Goal: Transaction & Acquisition: Register for event/course

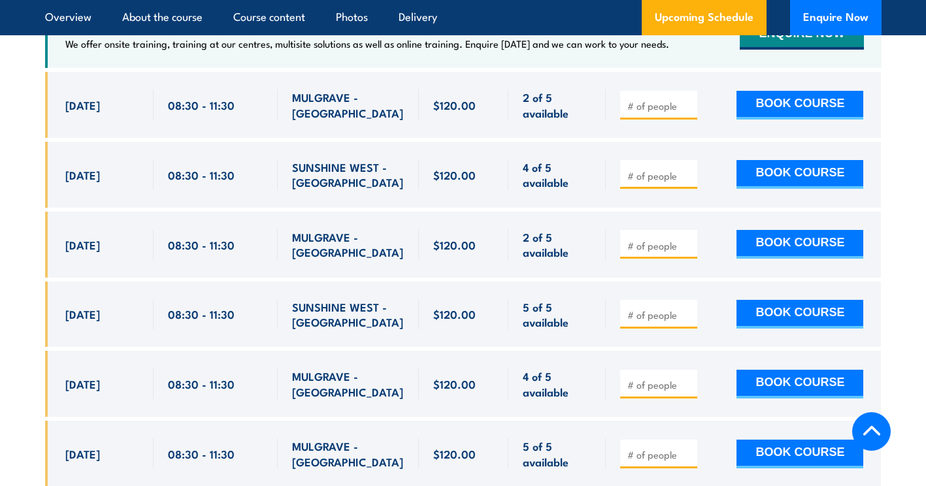
scroll to position [2473, 0]
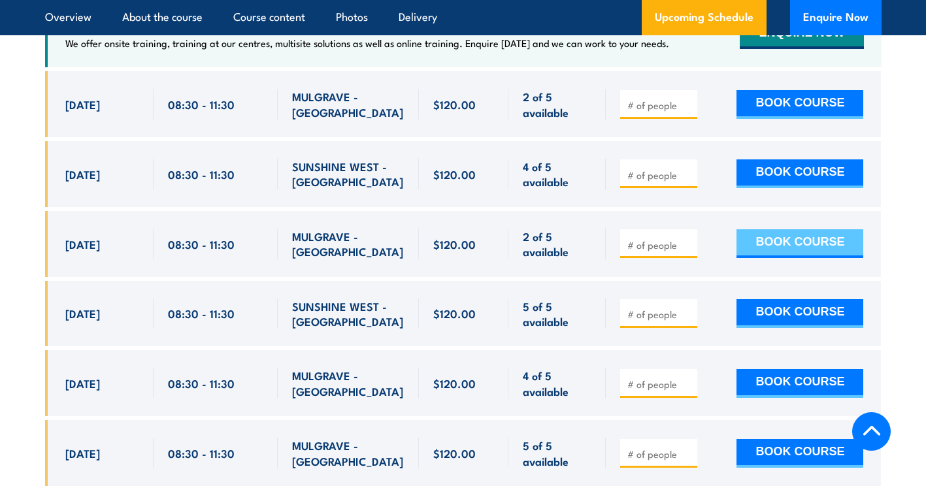
click at [783, 244] on button "BOOK COURSE" at bounding box center [800, 243] width 127 height 29
click at [688, 242] on input "1" at bounding box center [660, 245] width 65 height 13
type input "2"
click at [688, 242] on input "2" at bounding box center [660, 245] width 65 height 13
click at [815, 246] on button "BOOK COURSE" at bounding box center [800, 243] width 127 height 29
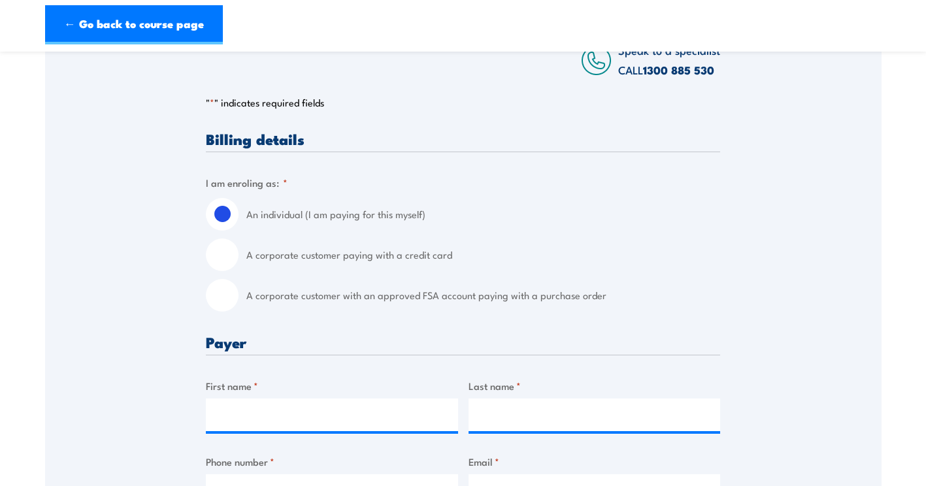
scroll to position [262, 0]
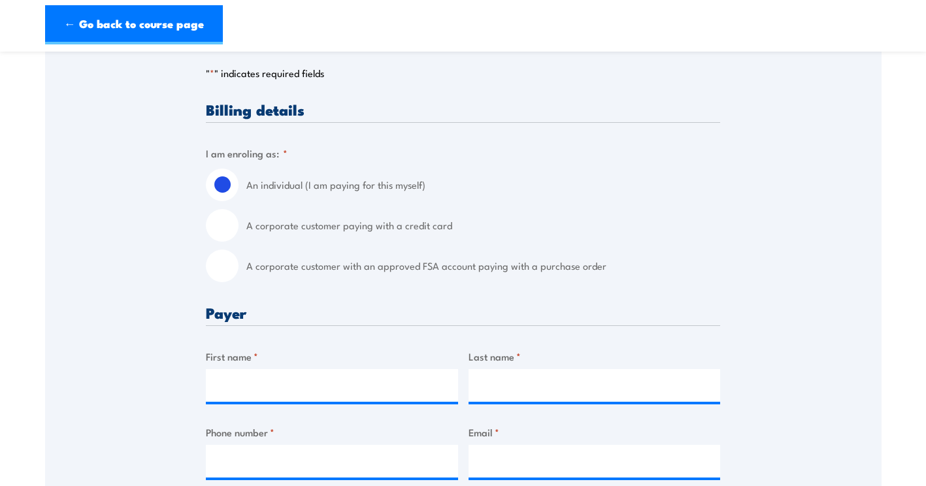
click at [229, 267] on input "A corporate customer with an approved FSA account paying with a purchase order" at bounding box center [222, 266] width 33 height 33
radio input "true"
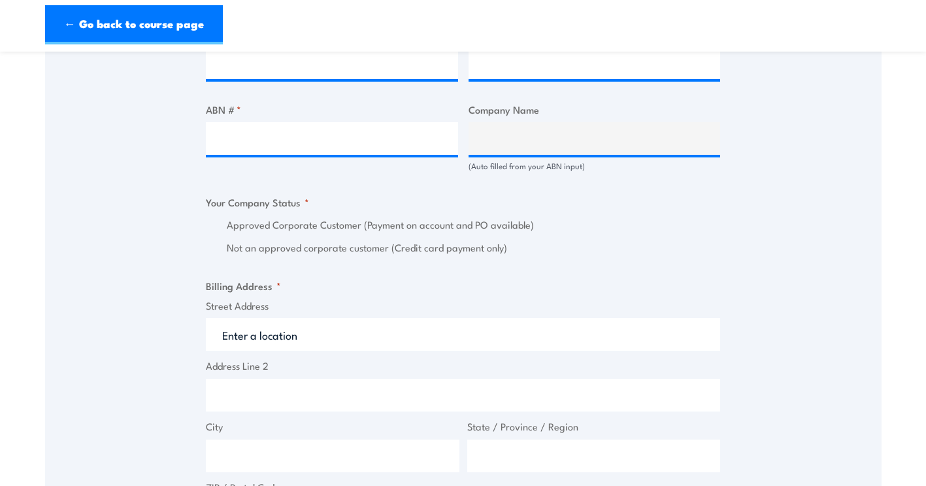
scroll to position [458, 0]
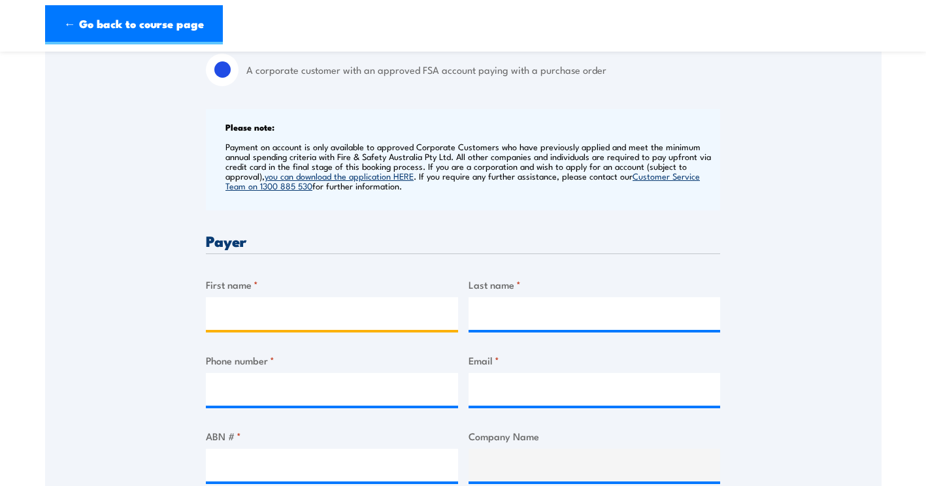
click at [292, 313] on input "First name *" at bounding box center [332, 313] width 252 height 33
type input "[PERSON_NAME]"
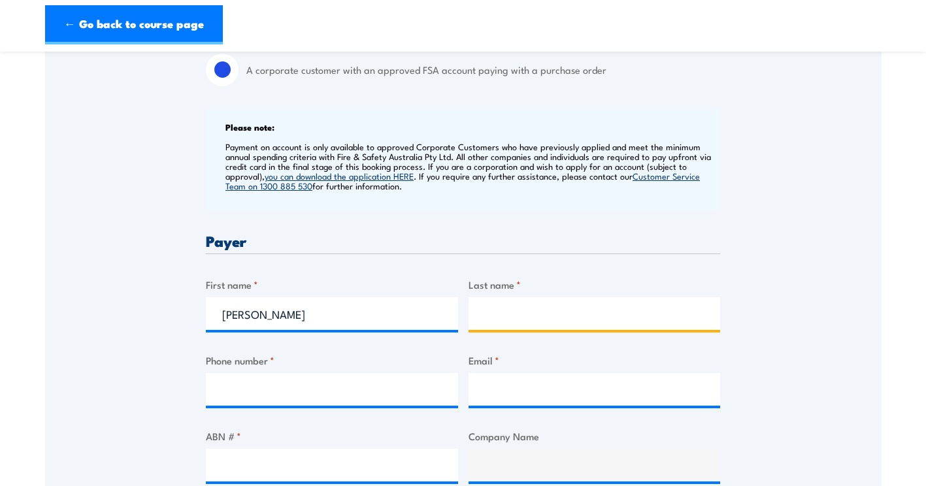
type input "[PERSON_NAME]"
type input "0428984477"
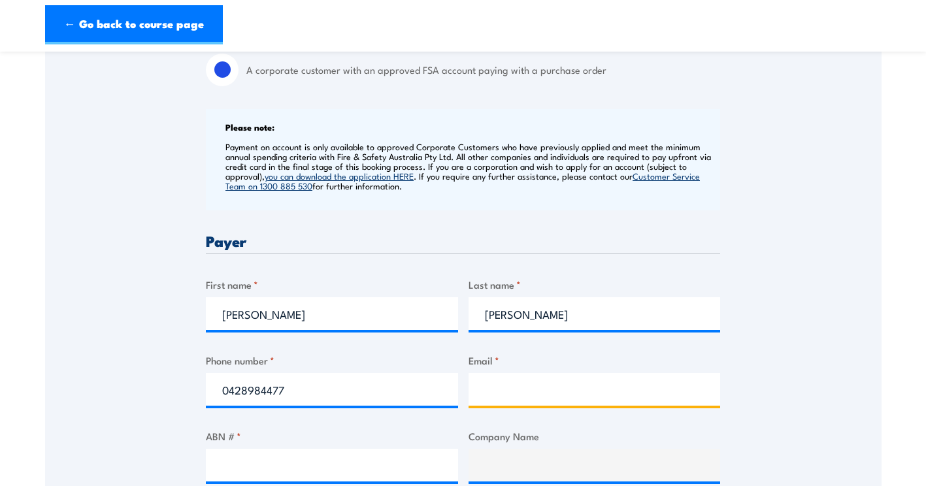
type input "[PERSON_NAME][EMAIL_ADDRESS][DOMAIN_NAME]"
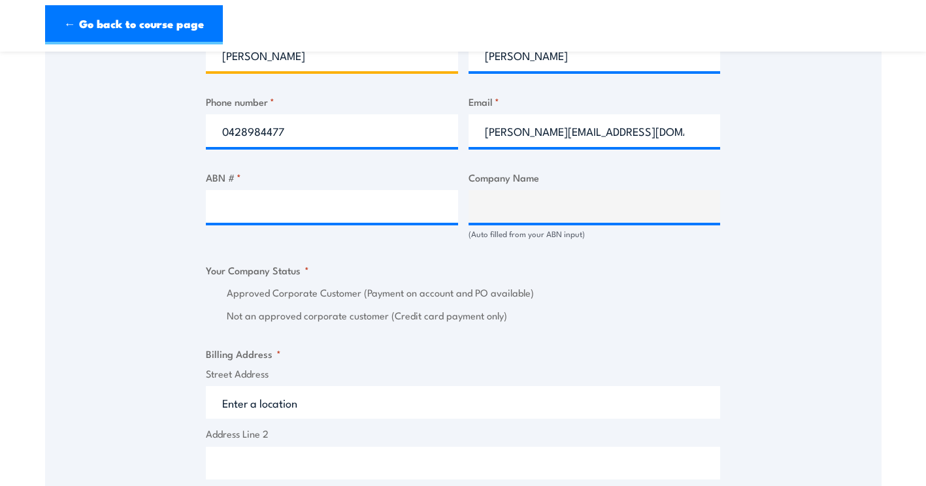
scroll to position [719, 0]
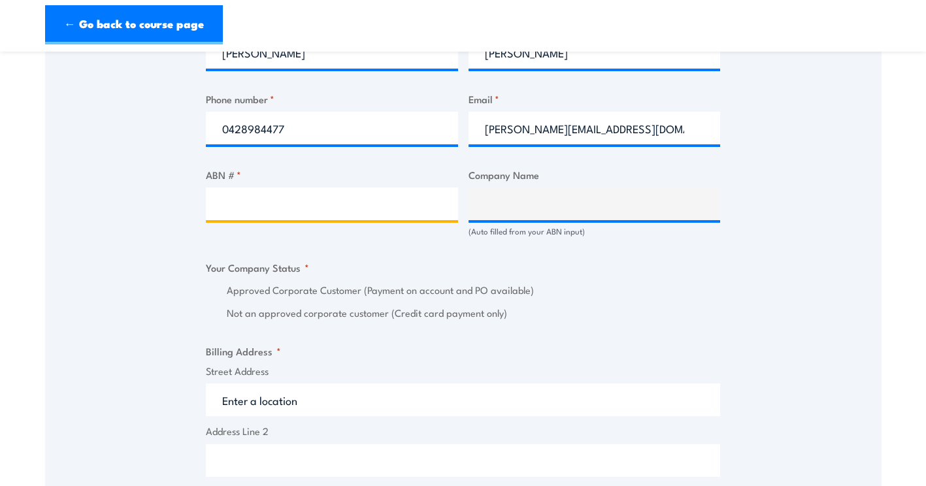
click at [315, 205] on input "ABN # *" at bounding box center [332, 204] width 252 height 33
type input "44000964278"
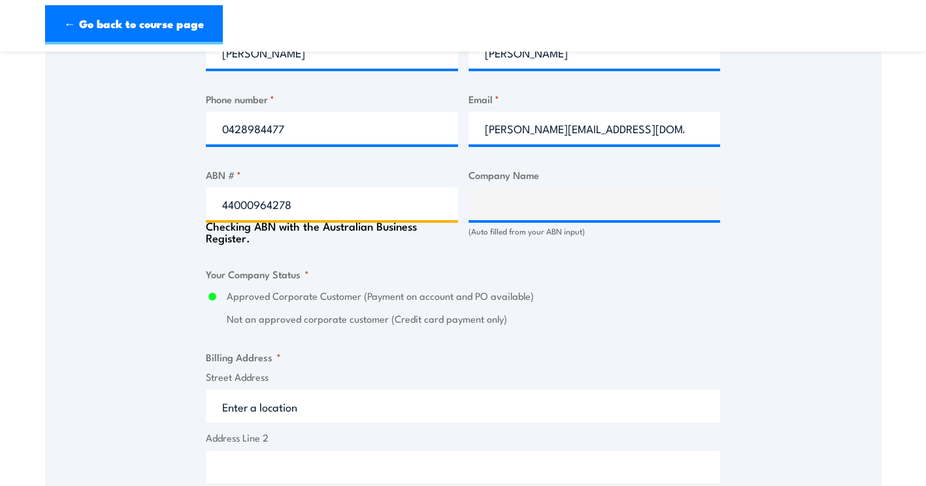
type input "SGS AUSTRALIA PTY LTD"
radio input "true"
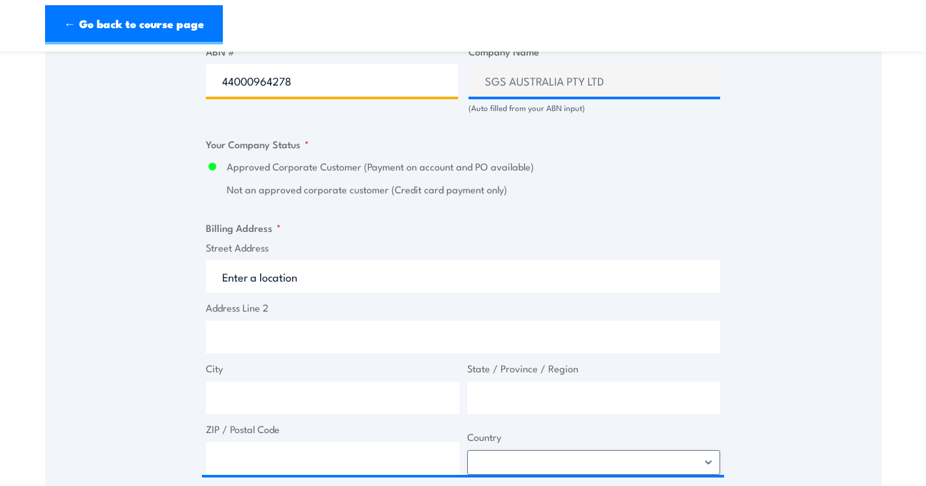
scroll to position [850, 0]
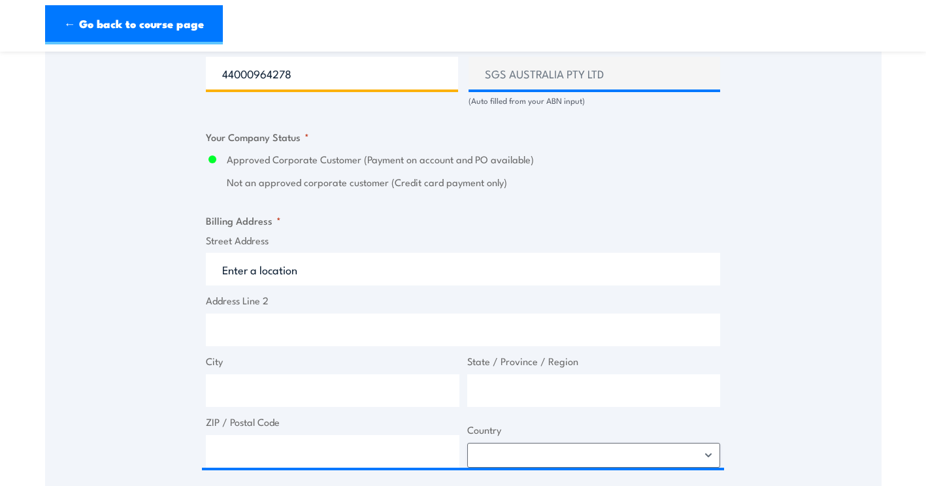
type input "44000964278"
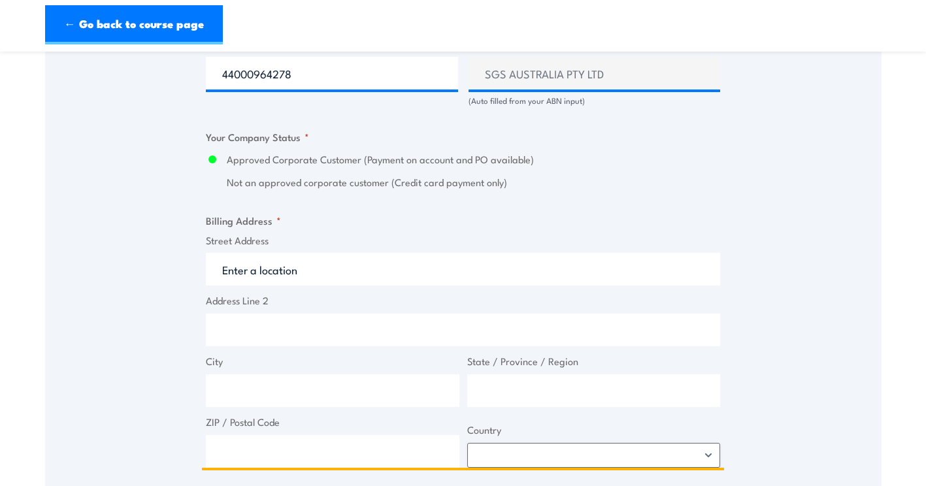
click at [250, 270] on input "Street Address" at bounding box center [463, 269] width 515 height 33
type input "[STREET_ADDRESS]"
type input "110500.AU431"
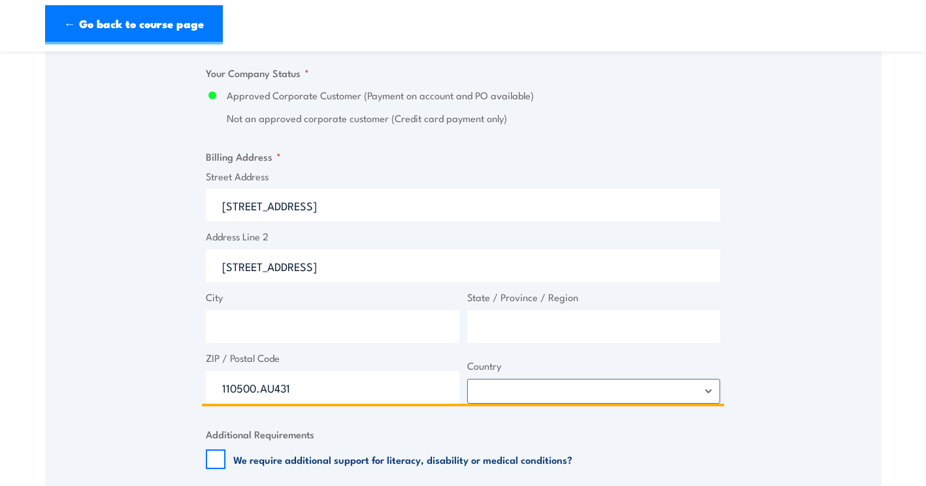
scroll to position [981, 0]
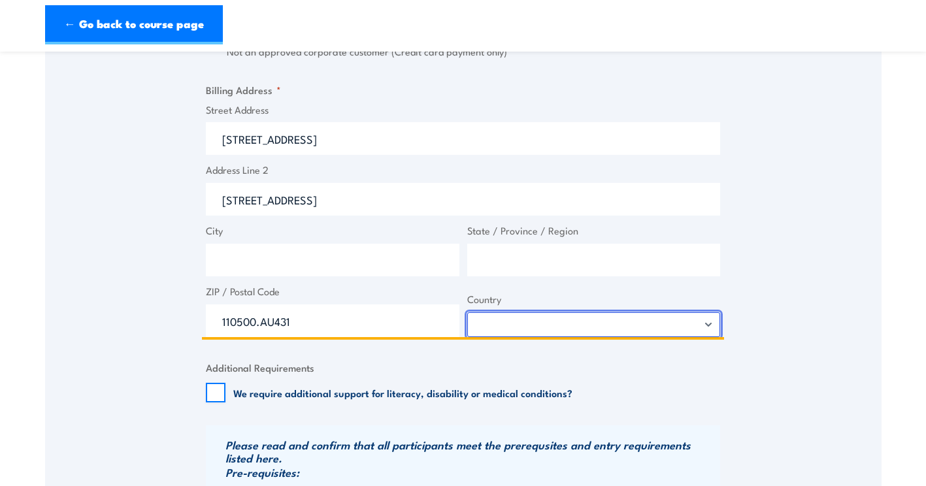
click at [710, 326] on select "[GEOGRAPHIC_DATA] [GEOGRAPHIC_DATA] [GEOGRAPHIC_DATA] [US_STATE] [GEOGRAPHIC_DA…" at bounding box center [594, 325] width 254 height 25
select select "[GEOGRAPHIC_DATA]"
click at [467, 313] on select "[GEOGRAPHIC_DATA] [GEOGRAPHIC_DATA] [GEOGRAPHIC_DATA] [US_STATE] [GEOGRAPHIC_DA…" at bounding box center [594, 325] width 254 height 25
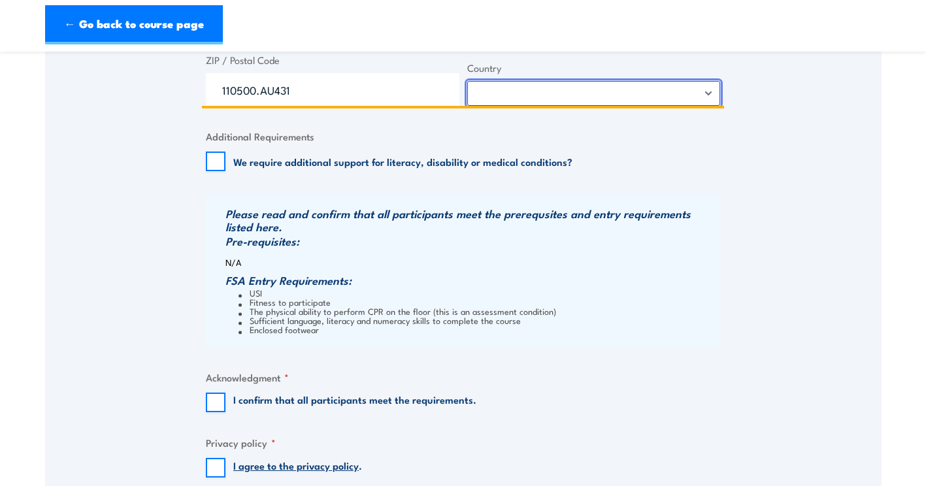
scroll to position [1242, 0]
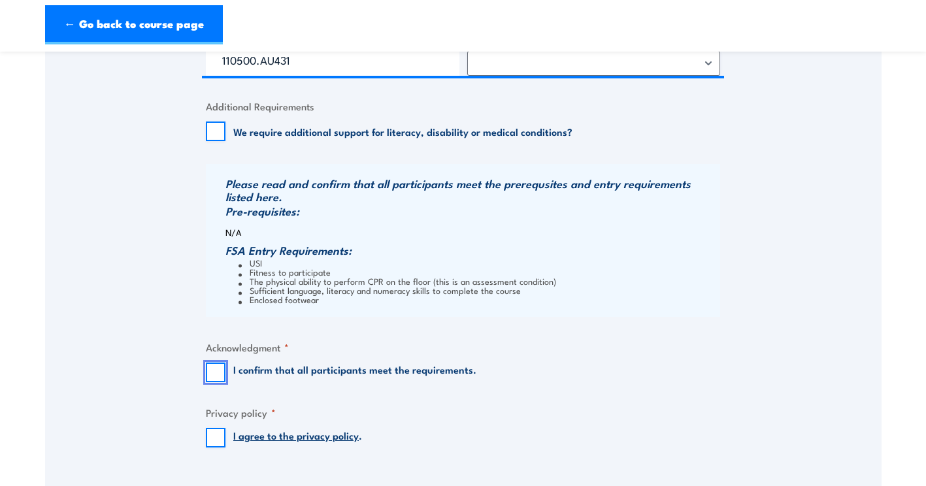
click at [218, 371] on input "I confirm that all participants meet the requirements." at bounding box center [216, 373] width 20 height 20
checkbox input "true"
click at [218, 443] on input "I agree to the privacy policy ." at bounding box center [216, 438] width 20 height 20
checkbox input "true"
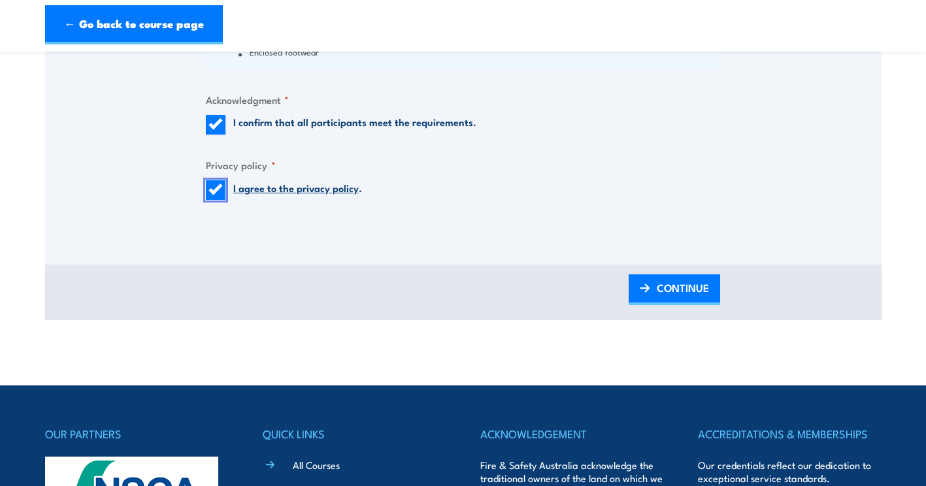
scroll to position [1635, 0]
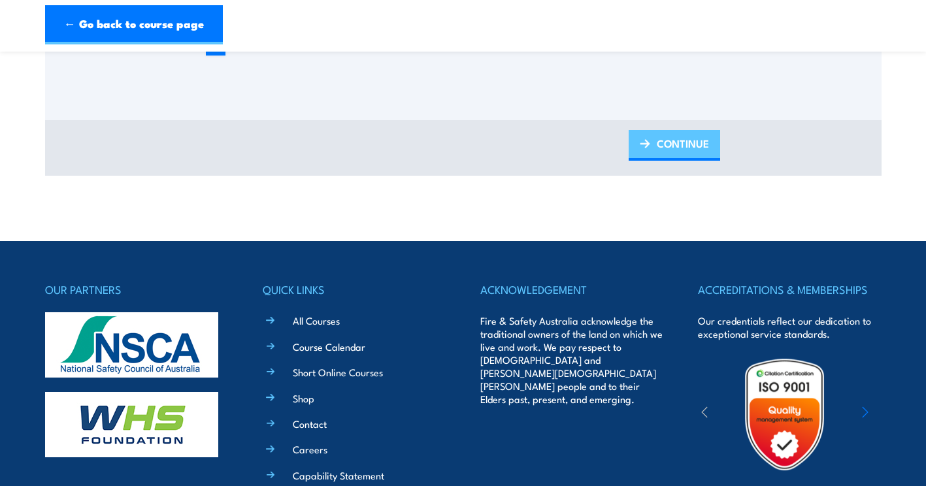
click at [653, 145] on link "CONTINUE" at bounding box center [675, 145] width 92 height 31
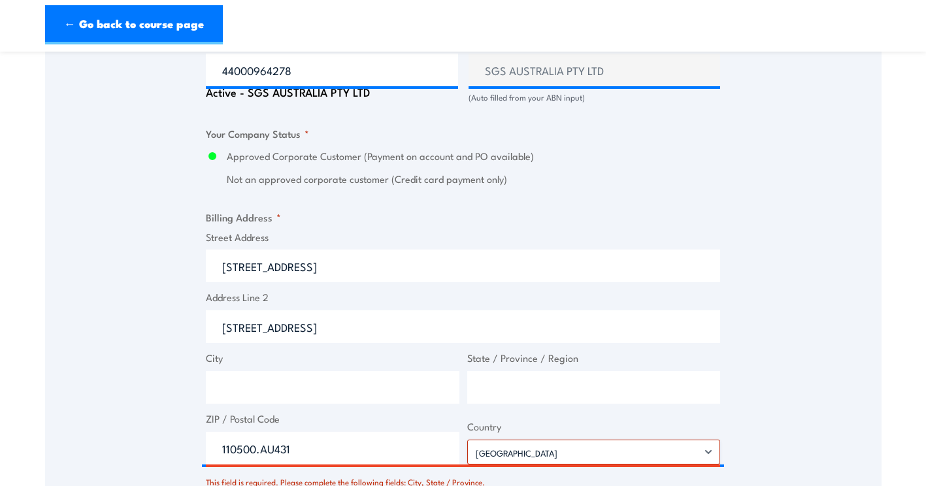
scroll to position [950, 0]
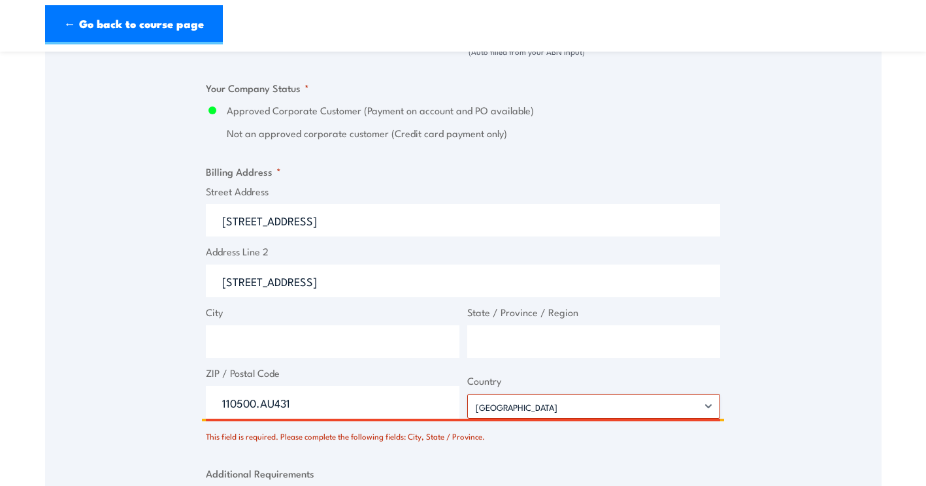
drag, startPoint x: 329, startPoint y: 402, endPoint x: 205, endPoint y: 393, distance: 124.6
click at [205, 393] on span "ZIP / Postal Code 110500.AU431" at bounding box center [333, 392] width 262 height 53
type input "4413"
click at [290, 335] on input "City" at bounding box center [333, 342] width 254 height 33
type input "Chinchilla"
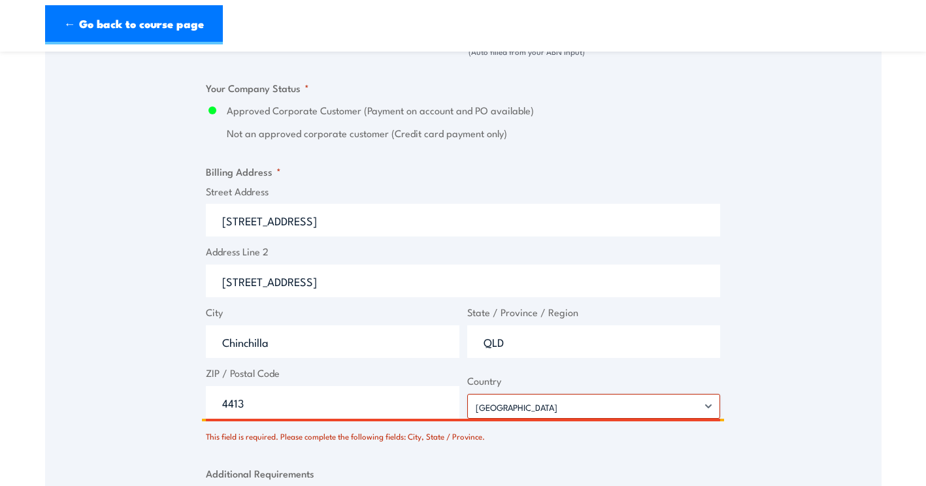
type input "QLD"
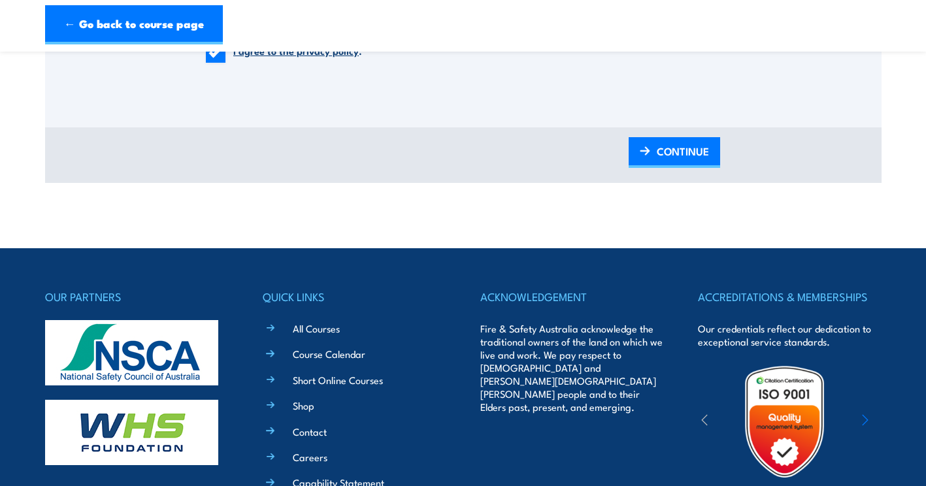
scroll to position [1735, 0]
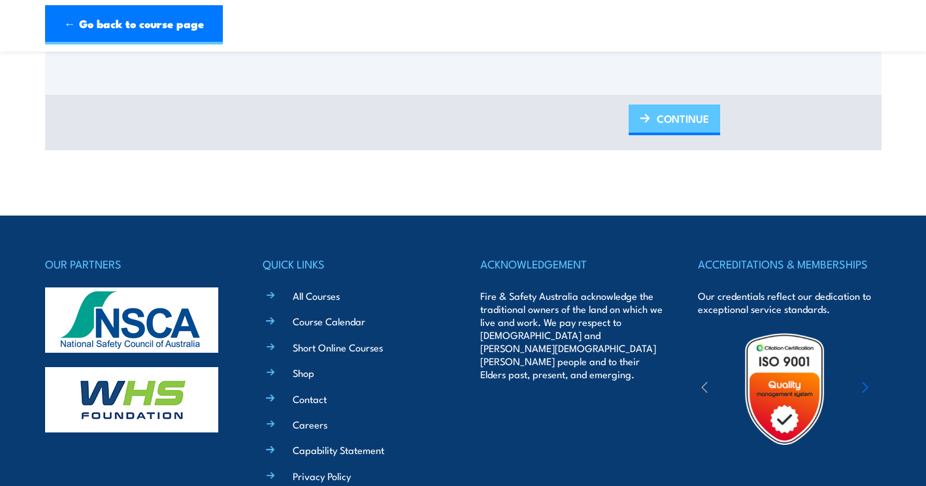
click at [667, 129] on span "CONTINUE" at bounding box center [683, 118] width 52 height 35
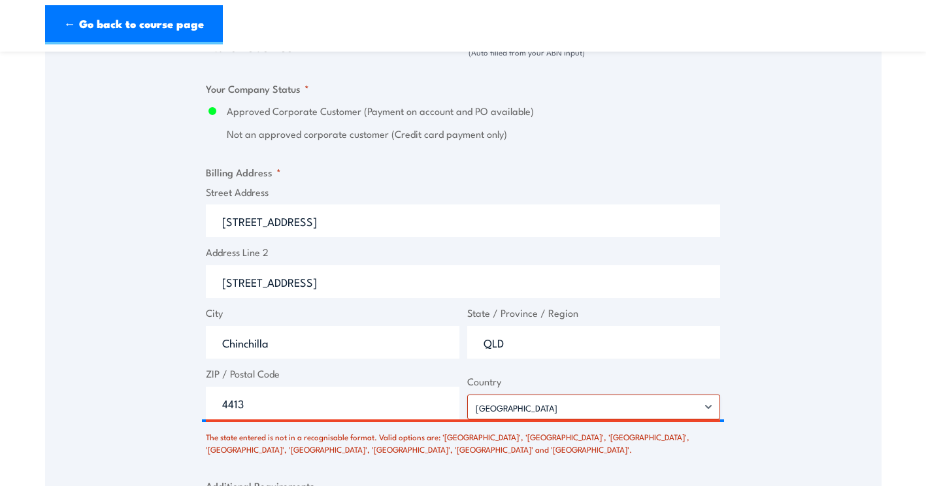
scroll to position [950, 0]
drag, startPoint x: 314, startPoint y: 285, endPoint x: 209, endPoint y: 282, distance: 105.3
click at [209, 282] on input "[STREET_ADDRESS]" at bounding box center [463, 281] width 515 height 33
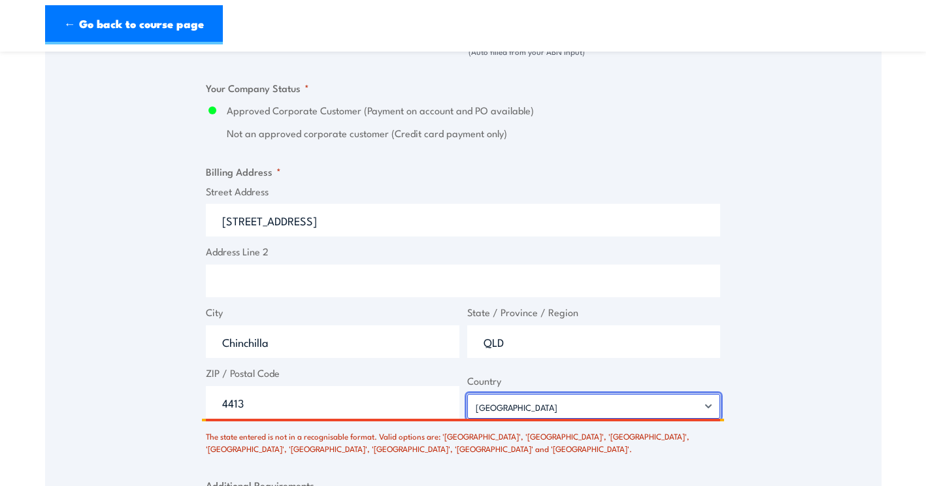
click at [707, 407] on select "[GEOGRAPHIC_DATA] [GEOGRAPHIC_DATA] [GEOGRAPHIC_DATA] [US_STATE] [GEOGRAPHIC_DA…" at bounding box center [594, 406] width 254 height 25
click at [467, 394] on select "[GEOGRAPHIC_DATA] [GEOGRAPHIC_DATA] [GEOGRAPHIC_DATA] [US_STATE] [GEOGRAPHIC_DA…" at bounding box center [594, 406] width 254 height 25
click at [921, 338] on section "Provide [MEDICAL_DATA] Training 2 "" at bounding box center [463, 31] width 926 height 1832
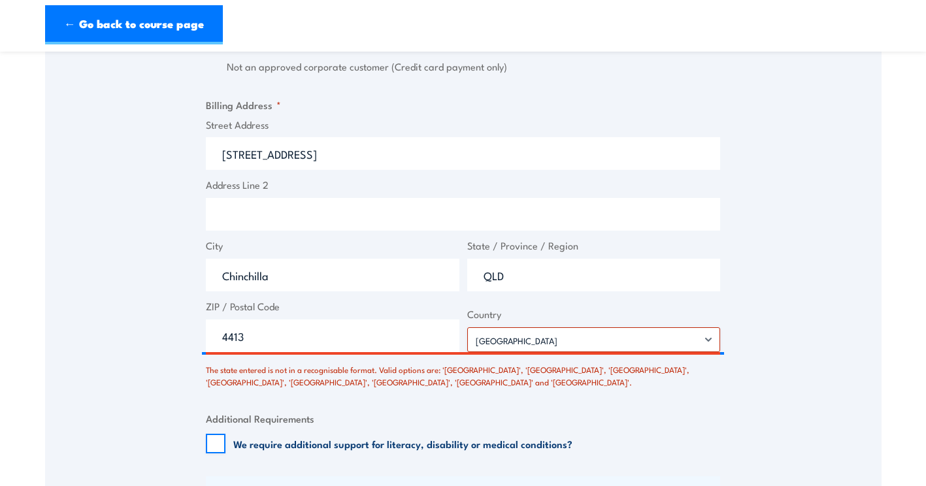
scroll to position [1015, 0]
click at [540, 275] on input "QLD" at bounding box center [594, 276] width 254 height 33
type input "Q"
type input "[GEOGRAPHIC_DATA]"
drag, startPoint x: 703, startPoint y: 250, endPoint x: 712, endPoint y: 250, distance: 9.2
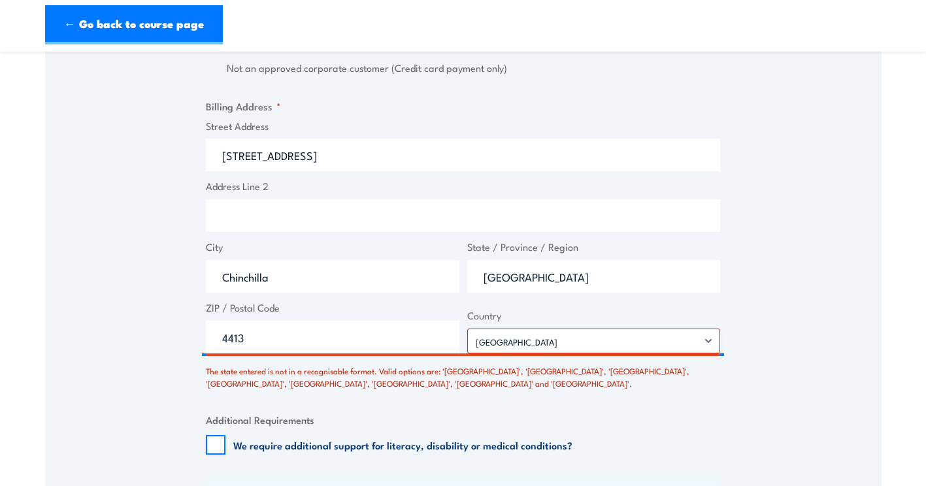
click at [710, 250] on label "State / Province / Region" at bounding box center [594, 247] width 254 height 15
click at [710, 260] on input "[GEOGRAPHIC_DATA]" at bounding box center [594, 276] width 254 height 33
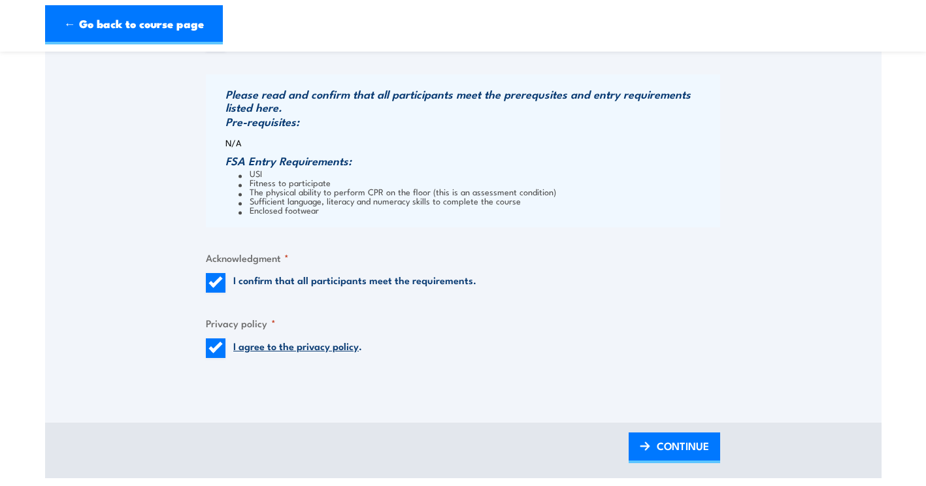
scroll to position [1473, 0]
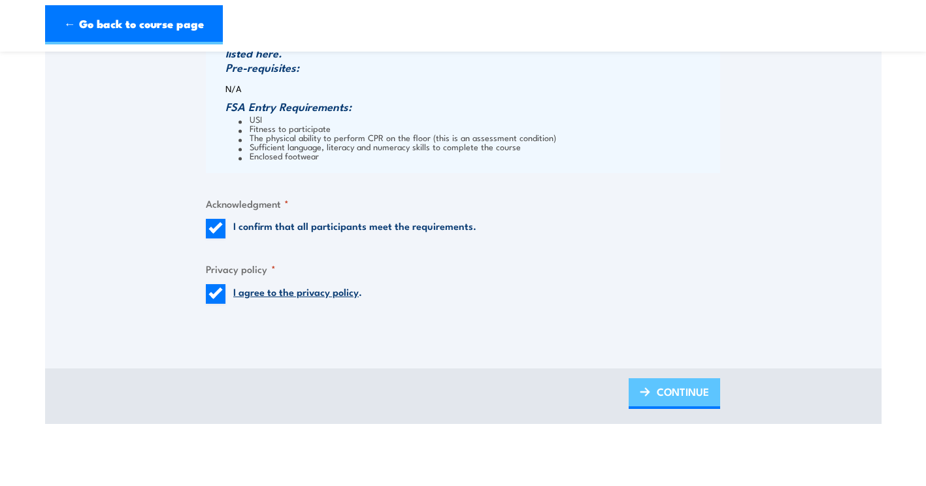
click at [644, 396] on img at bounding box center [645, 392] width 10 height 9
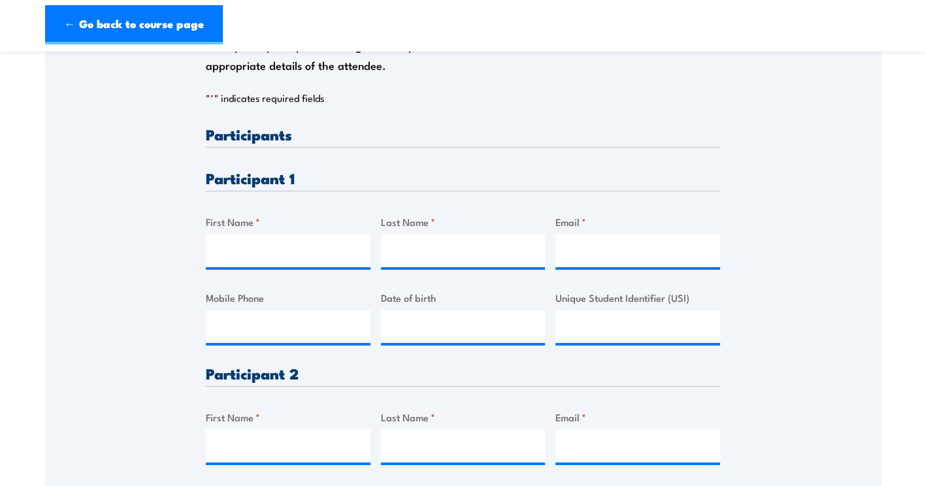
scroll to position [262, 0]
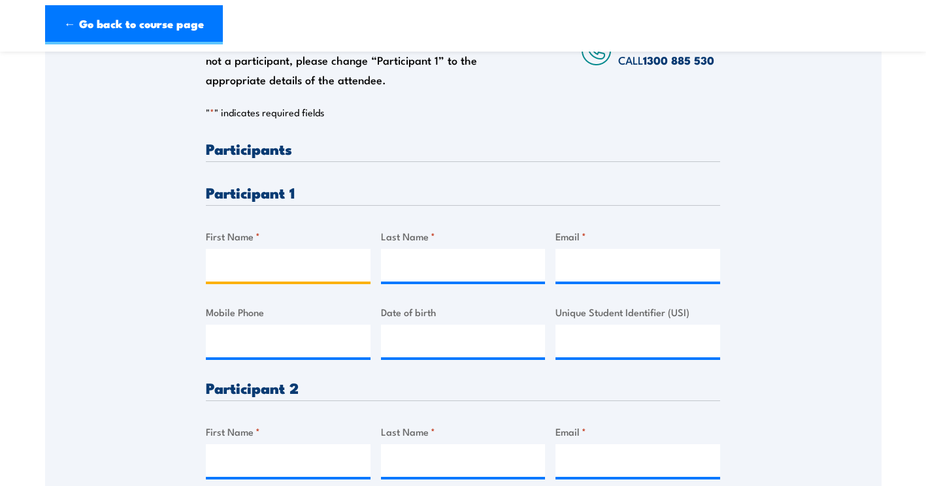
click at [257, 260] on input "First Name *" at bounding box center [288, 265] width 165 height 33
type input "Rayan"
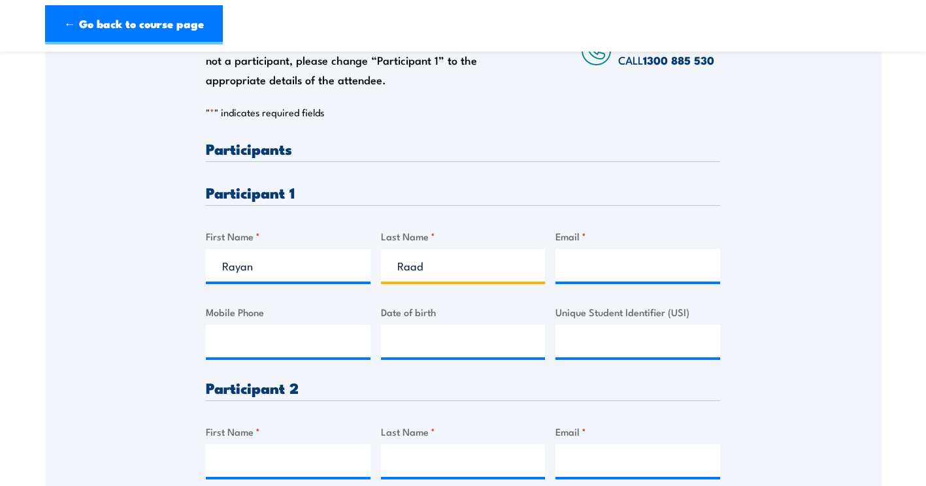
type input "Raad"
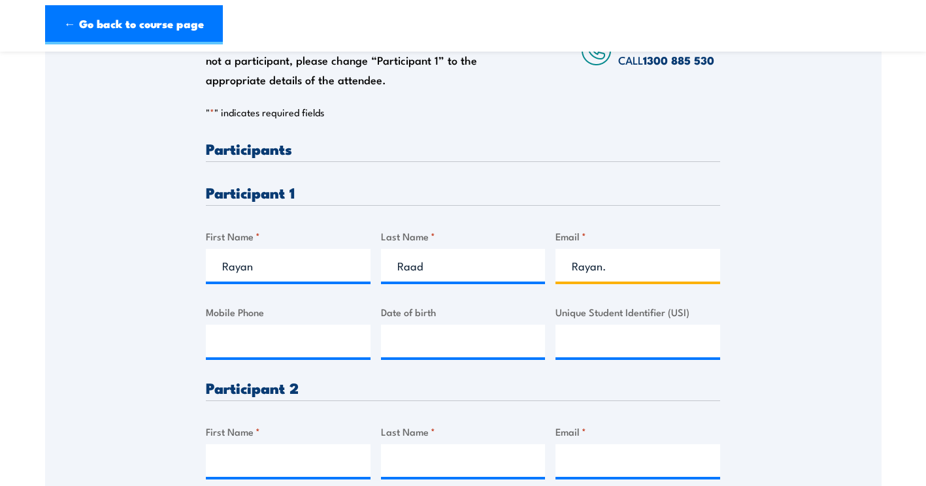
type input "[EMAIL_ADDRESS][DOMAIN_NAME]"
type input "0491371617"
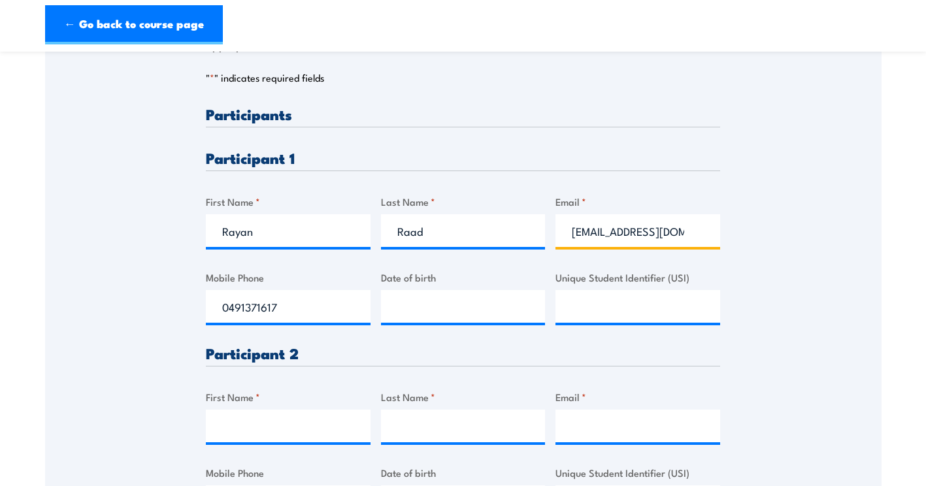
scroll to position [327, 0]
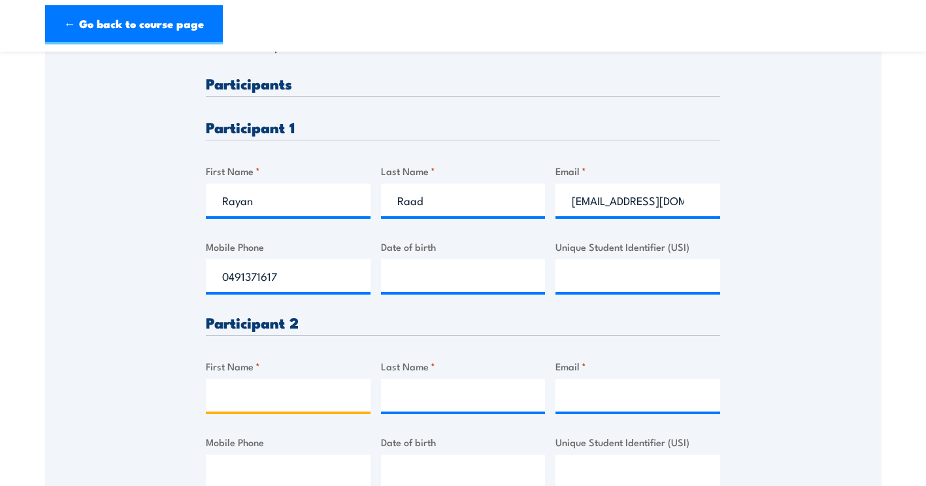
click at [275, 396] on input "First Name *" at bounding box center [288, 395] width 165 height 33
type input "[PERSON_NAME]"
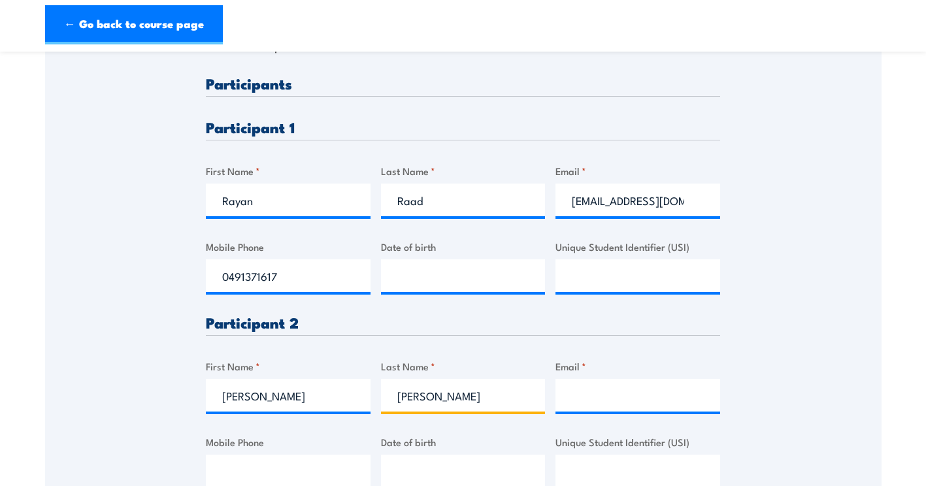
type input "[PERSON_NAME]"
click at [574, 397] on input "[PERSON_NAME][EMAIL_ADDRESS][PERSON_NAME][DOMAIN_NAME]" at bounding box center [638, 395] width 165 height 33
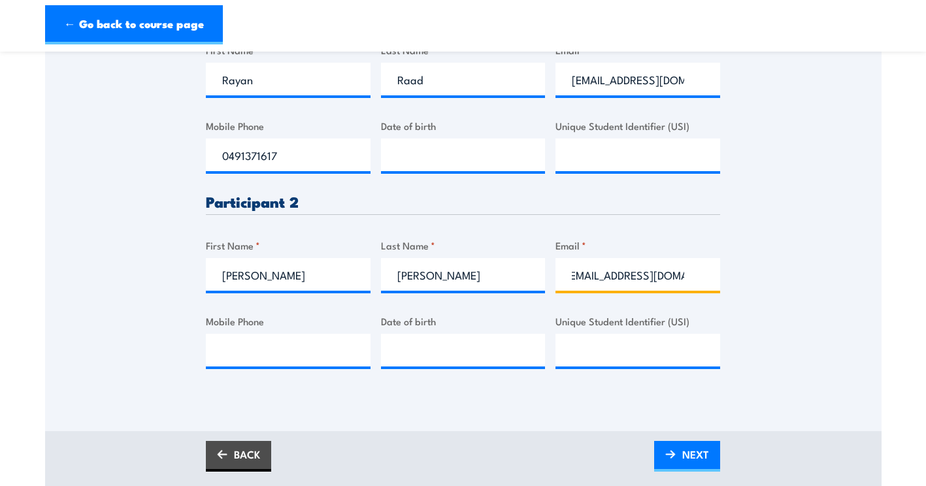
scroll to position [458, 0]
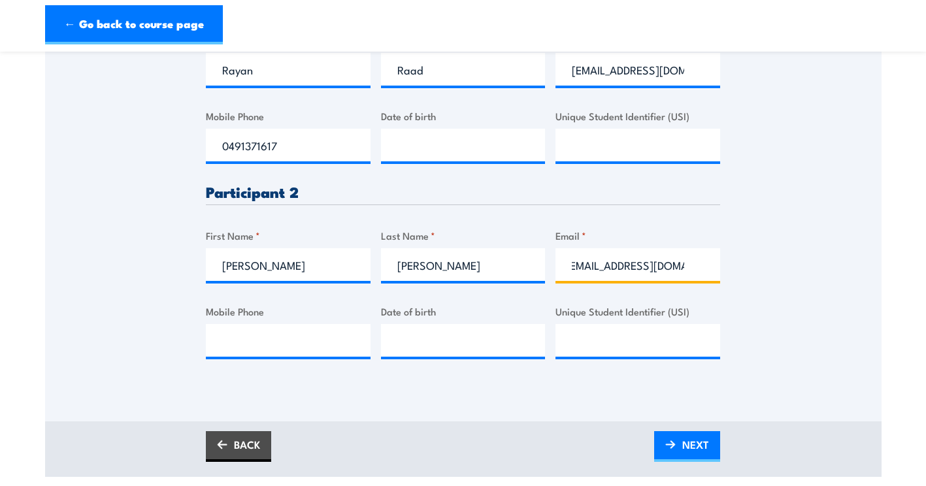
type input "[EMAIL_ADDRESS][DOMAIN_NAME]"
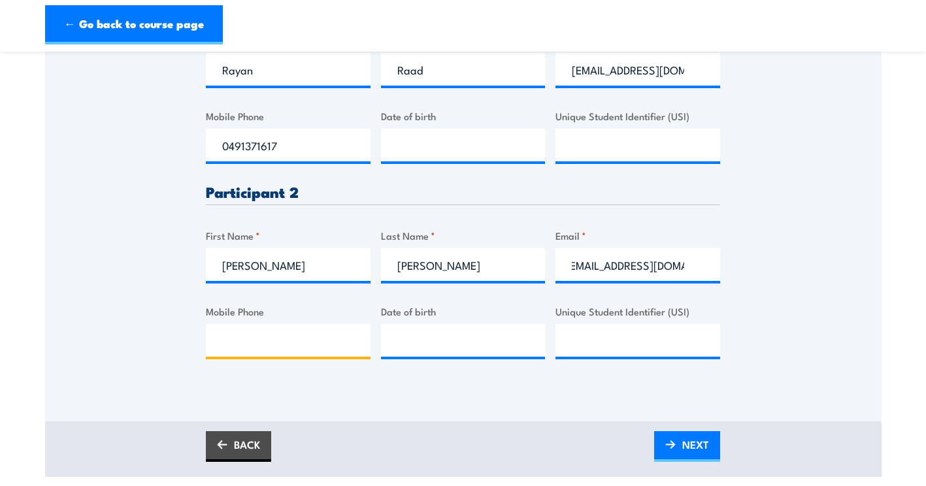
click at [284, 341] on input "Mobile Phone" at bounding box center [288, 340] width 165 height 33
type input "0417154410"
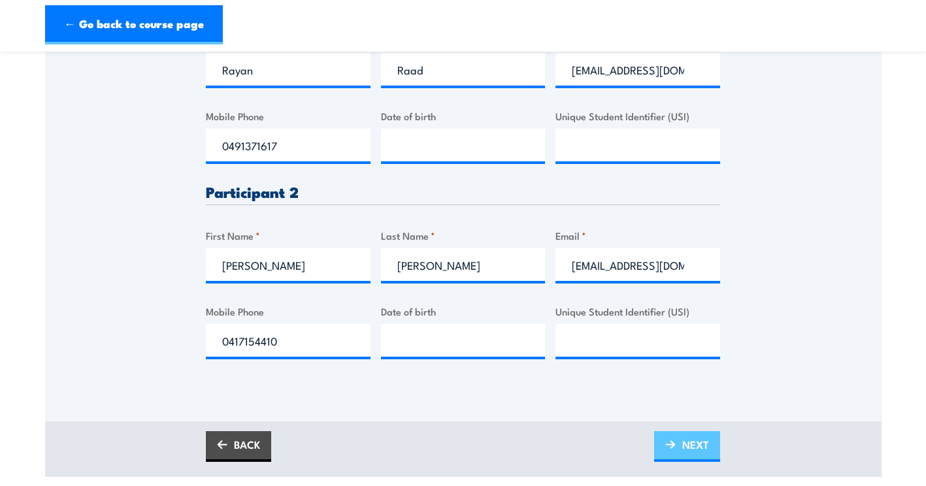
drag, startPoint x: 672, startPoint y: 443, endPoint x: 643, endPoint y: 439, distance: 29.0
click at [672, 443] on img at bounding box center [671, 445] width 10 height 9
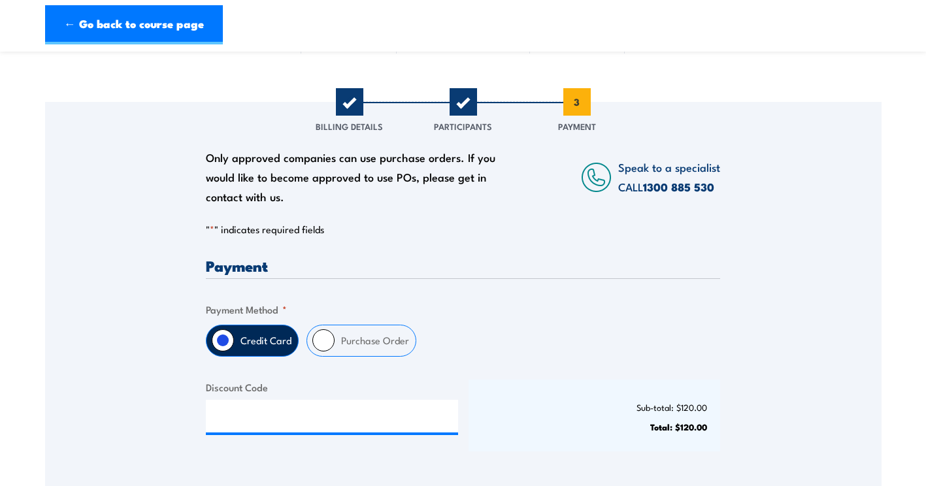
scroll to position [131, 0]
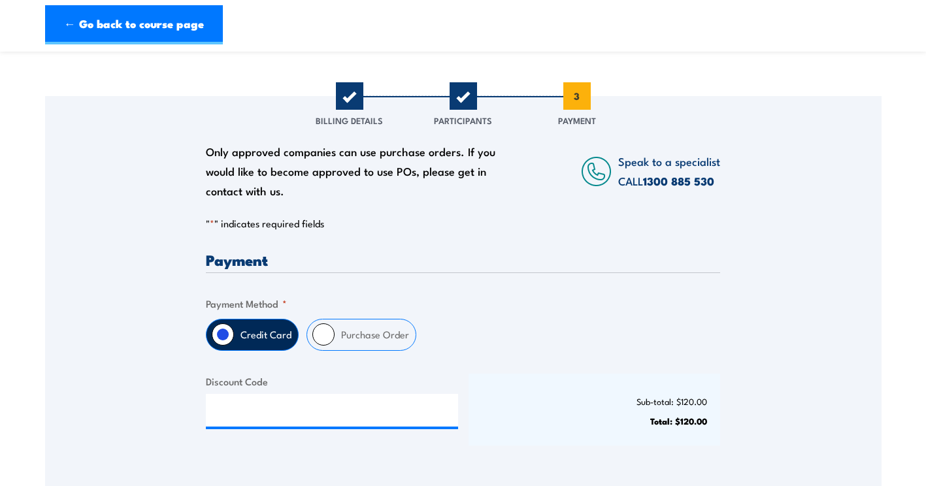
click at [327, 333] on input "Purchase Order" at bounding box center [324, 335] width 22 height 22
radio input "true"
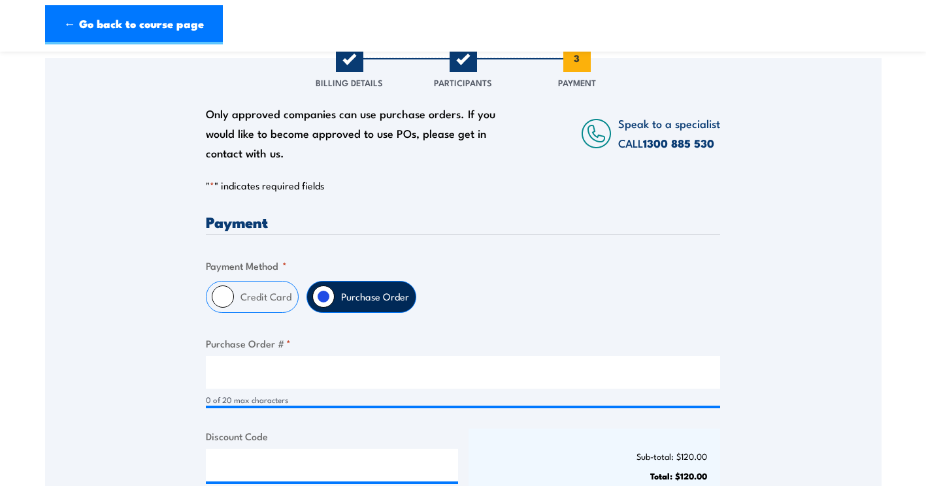
scroll to position [327, 0]
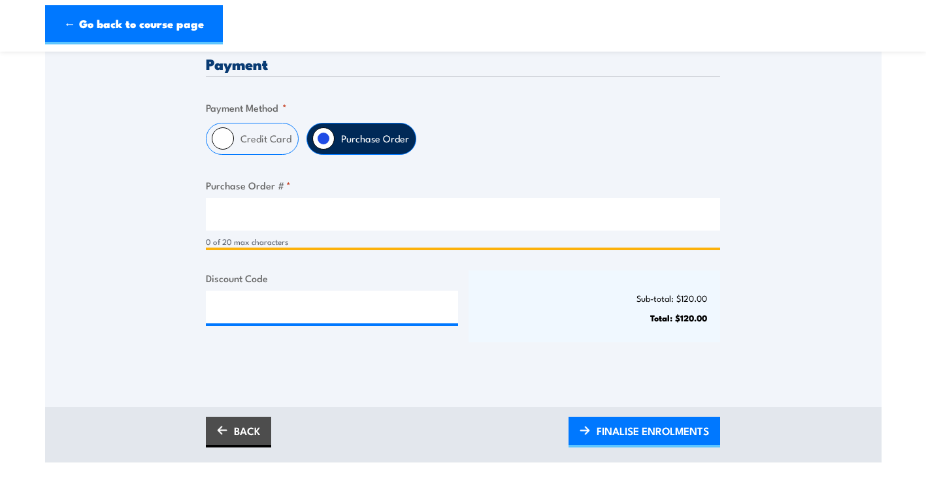
click at [286, 220] on input "Purchase Order # *" at bounding box center [463, 214] width 515 height 33
type input "TBA"
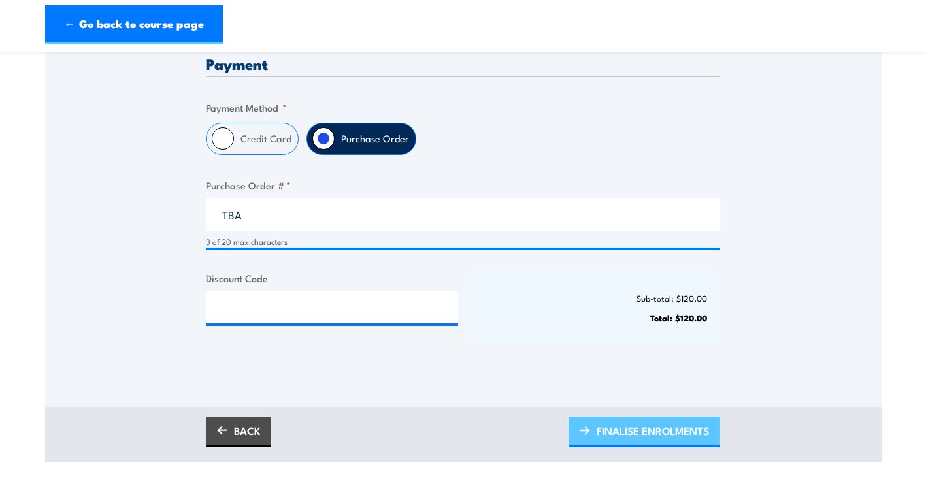
click at [645, 432] on span "FINALISE ENROLMENTS" at bounding box center [653, 431] width 112 height 35
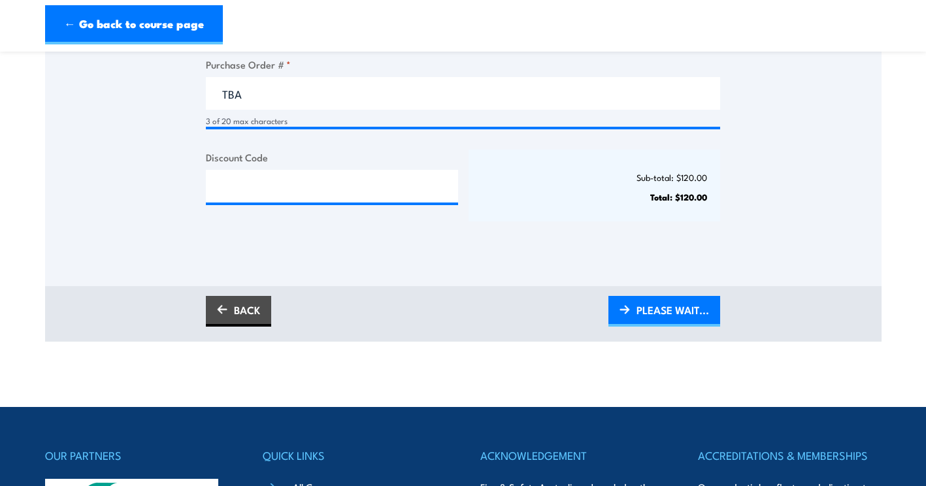
scroll to position [458, 0]
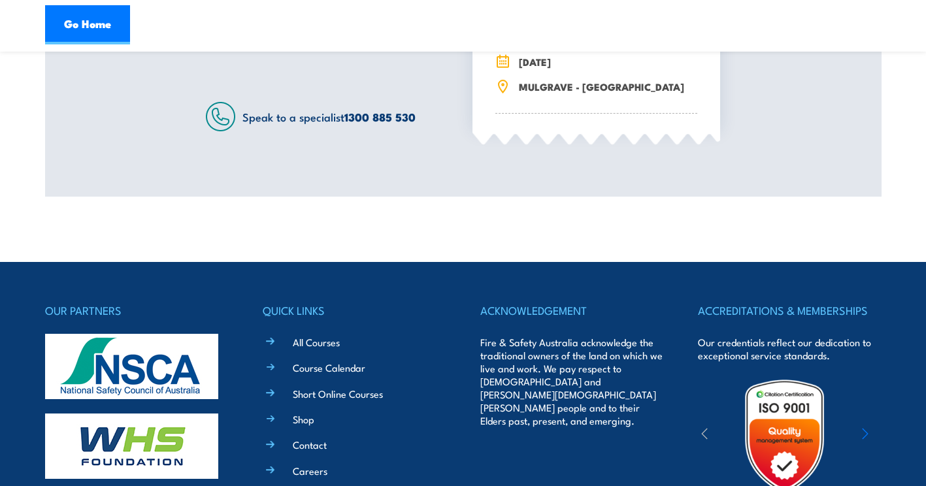
scroll to position [523, 0]
